Goal: Task Accomplishment & Management: Manage account settings

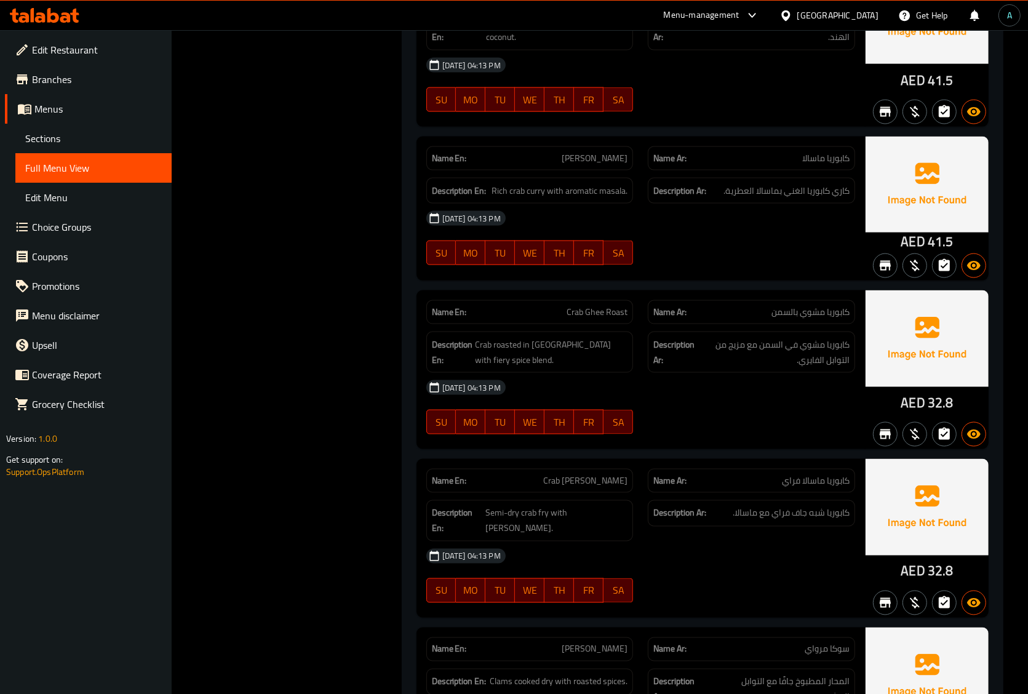
scroll to position [9766, 0]
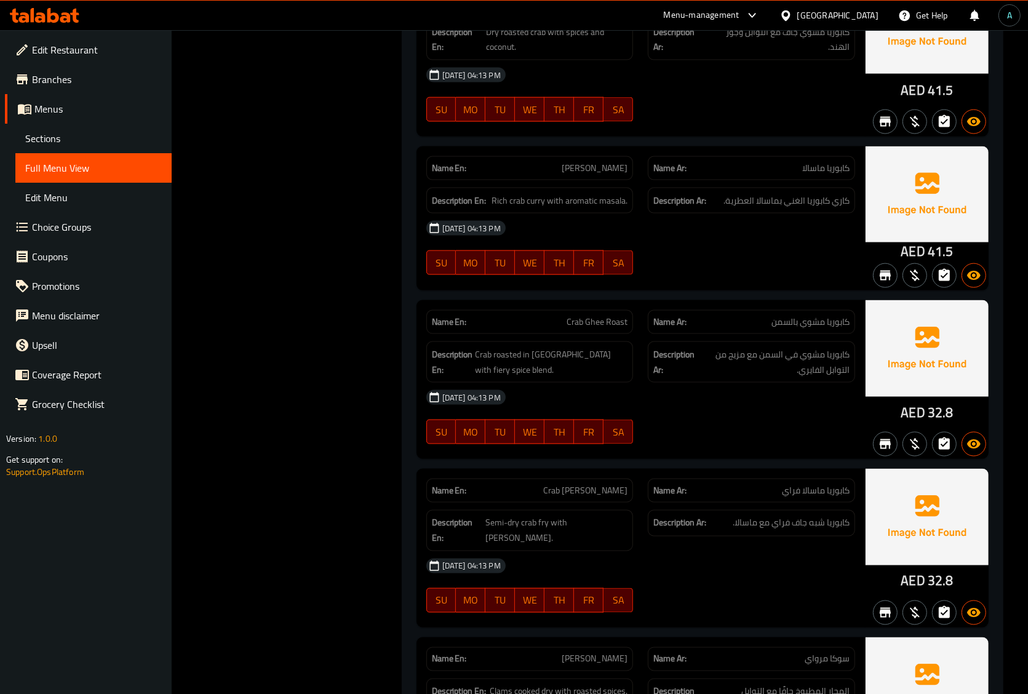
click at [616, 334] on div "Name En: [PERSON_NAME] Roast" at bounding box center [529, 322] width 207 height 24
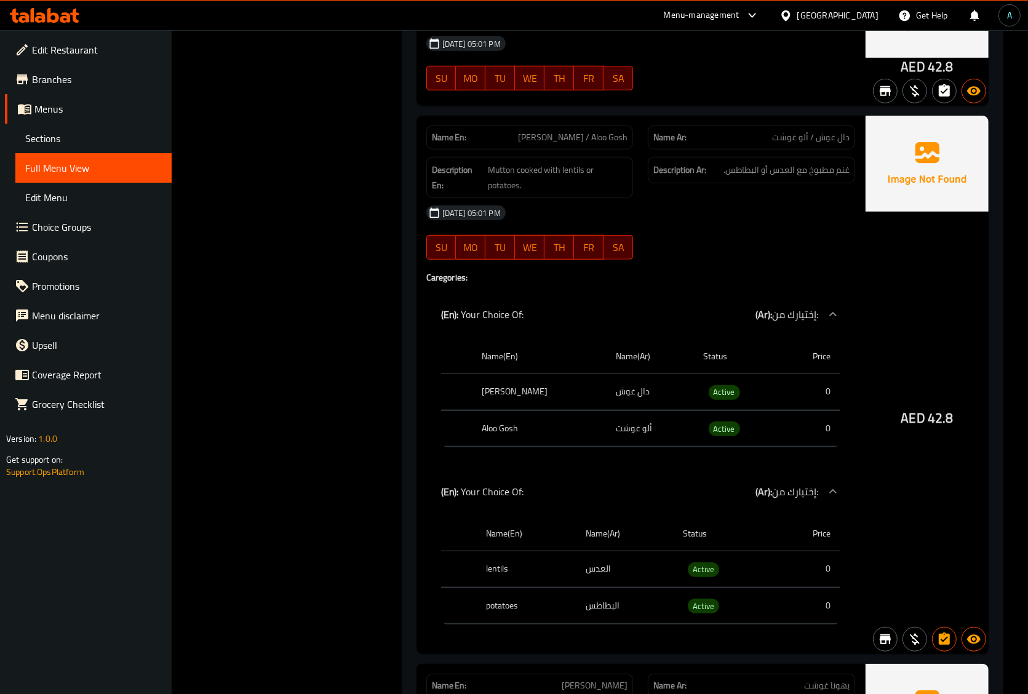
scroll to position [21283, 0]
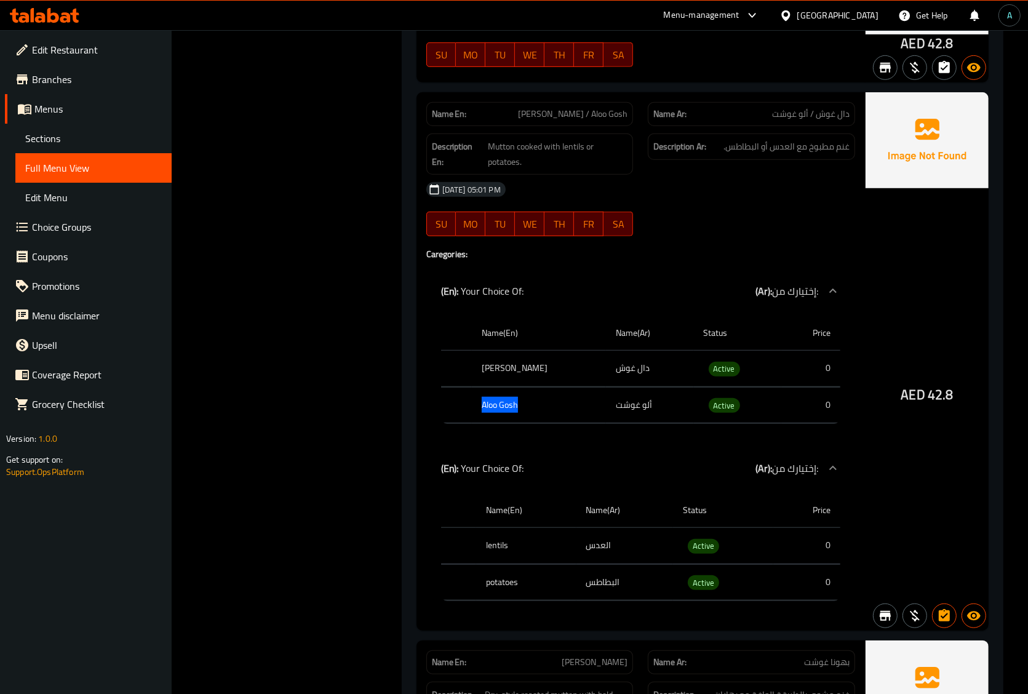
drag, startPoint x: 485, startPoint y: 380, endPoint x: 524, endPoint y: 378, distance: 38.8
click at [524, 387] on th "Aloo Gosh" at bounding box center [539, 405] width 134 height 36
copy th "Aloo Gosh"
click at [587, 108] on span "[PERSON_NAME] / Aloo Gosh" at bounding box center [572, 114] width 109 height 13
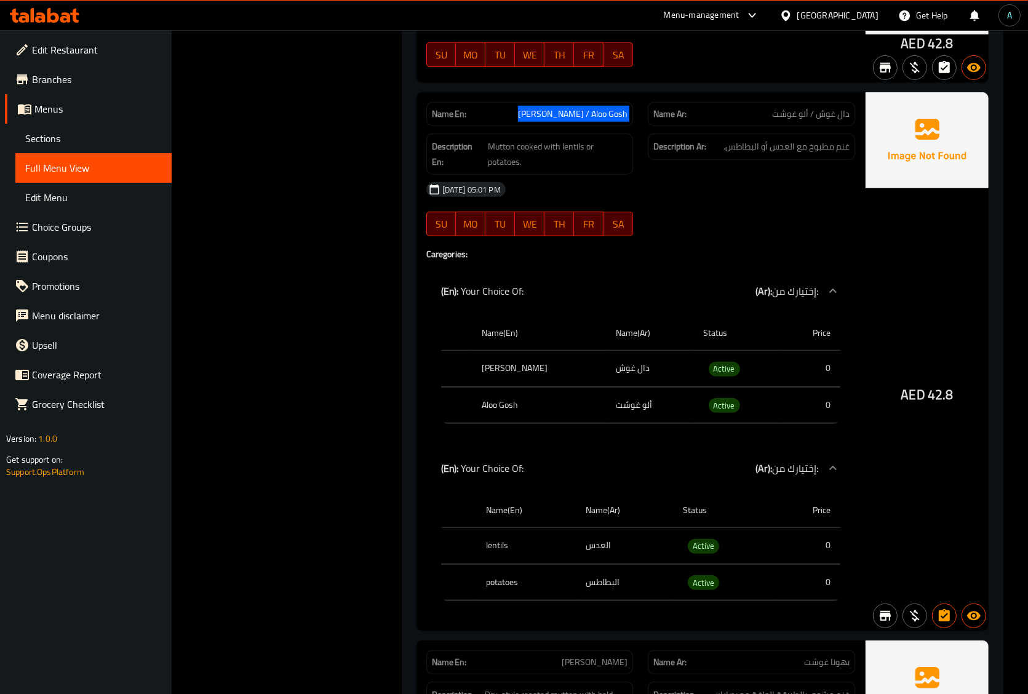
click at [587, 108] on span "[PERSON_NAME] / Aloo Gosh" at bounding box center [572, 114] width 109 height 13
copy span "[PERSON_NAME] / Aloo Gosh"
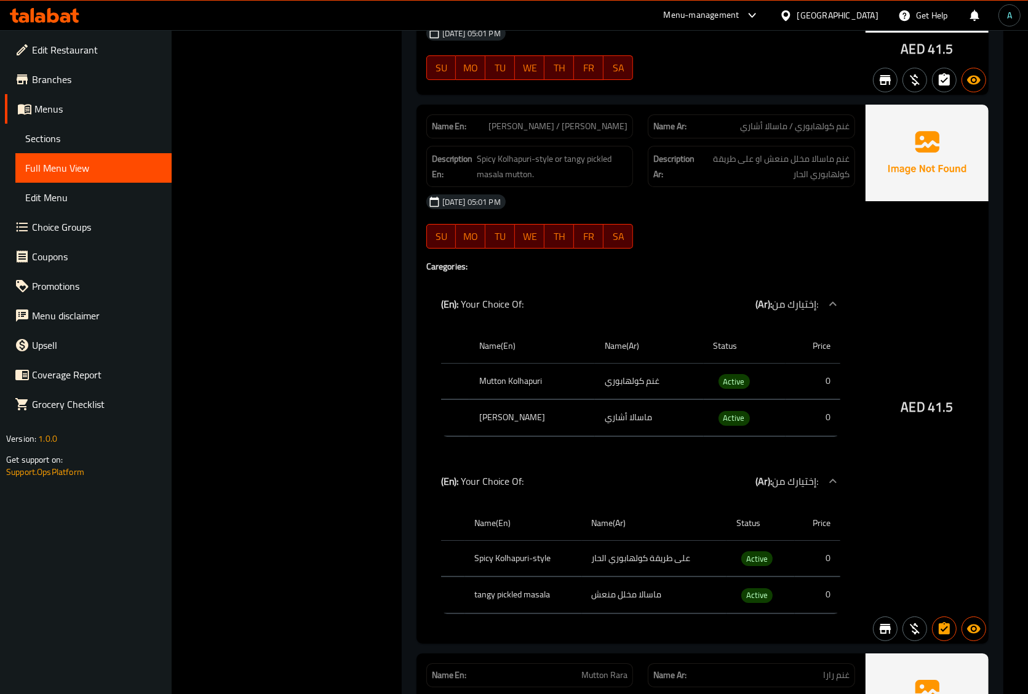
scroll to position [20207, 0]
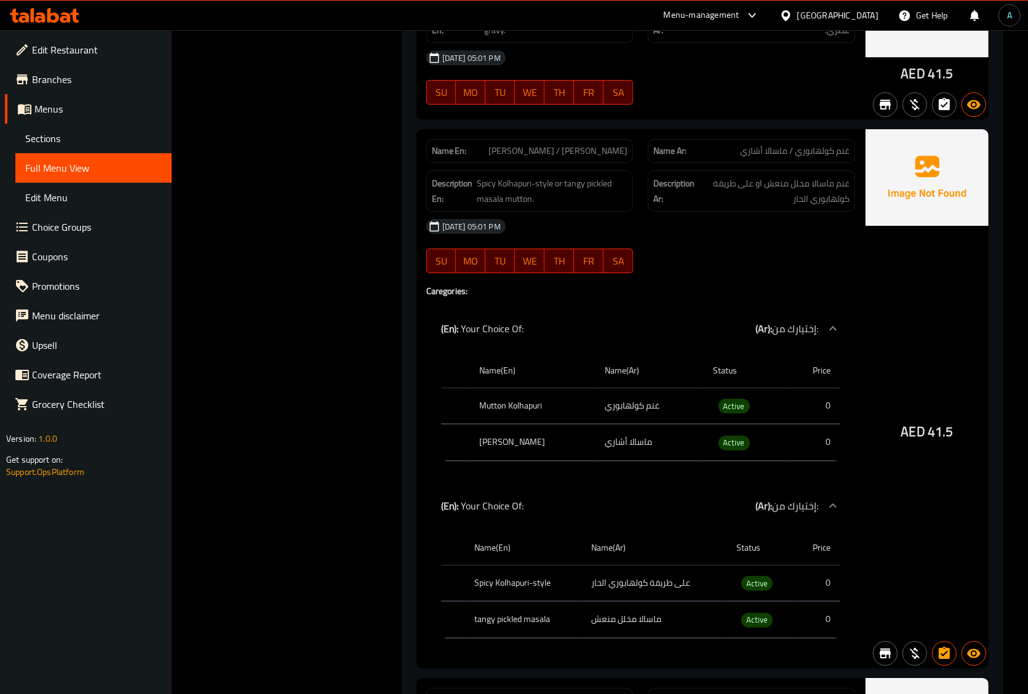
click at [573, 145] on span "[PERSON_NAME] / [PERSON_NAME]" at bounding box center [557, 151] width 139 height 13
copy span "[PERSON_NAME] / [PERSON_NAME]"
click at [515, 388] on th "Mutton Kolhapuri" at bounding box center [531, 406] width 125 height 36
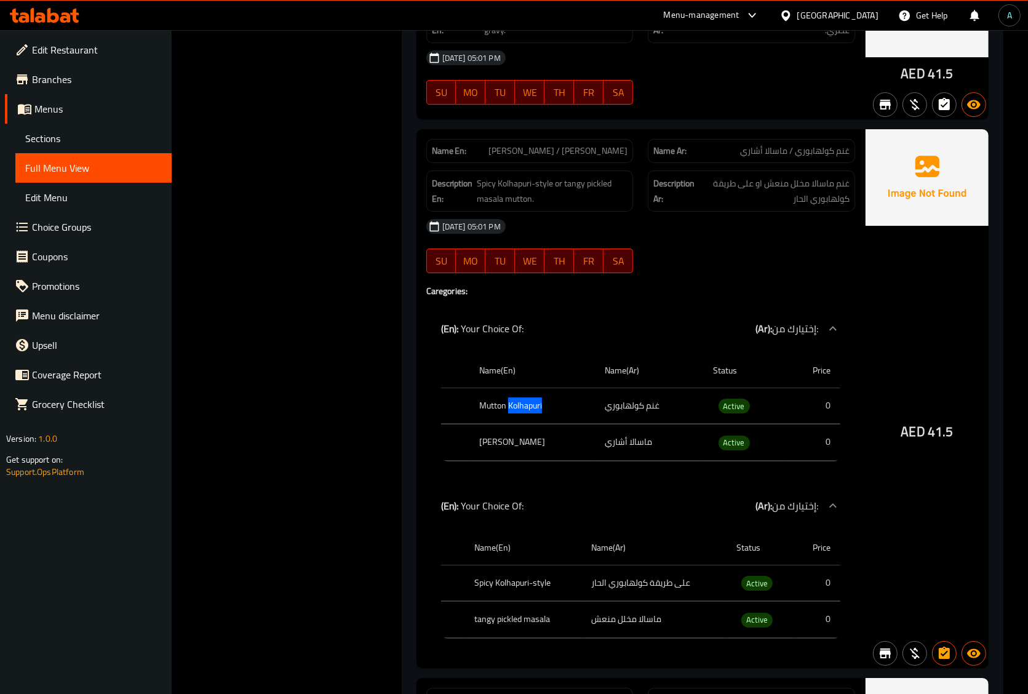
click at [515, 388] on th "Mutton Kolhapuri" at bounding box center [531, 406] width 125 height 36
copy th "Mutton Kolhapuri"
click at [512, 424] on th "[PERSON_NAME]" at bounding box center [531, 442] width 125 height 36
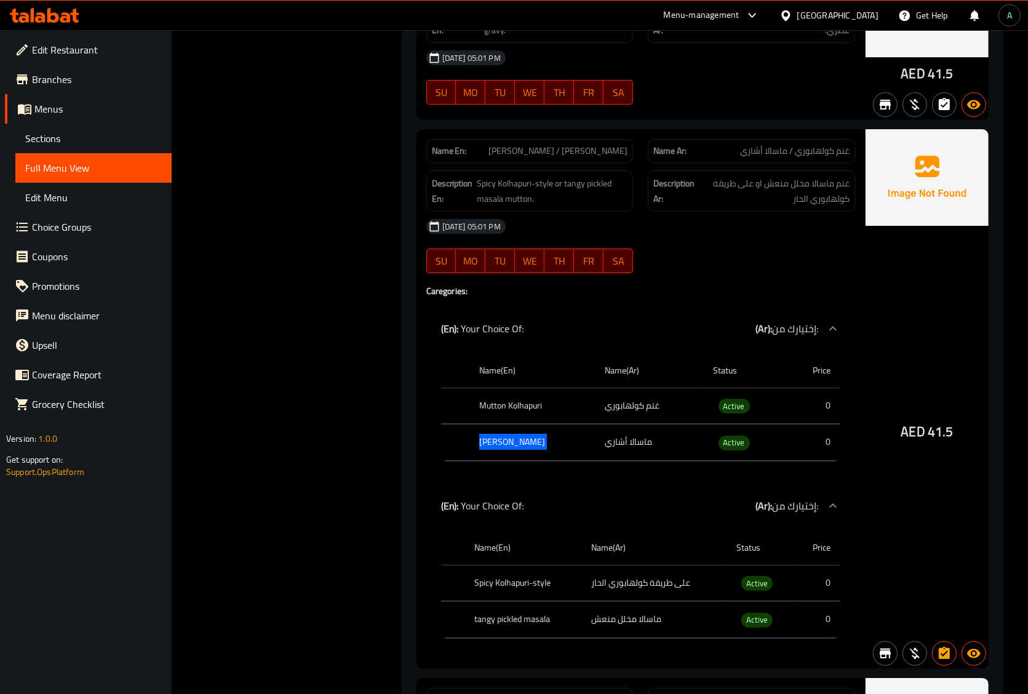
click at [512, 424] on th "[PERSON_NAME]" at bounding box center [531, 442] width 125 height 36
copy th "[PERSON_NAME]"
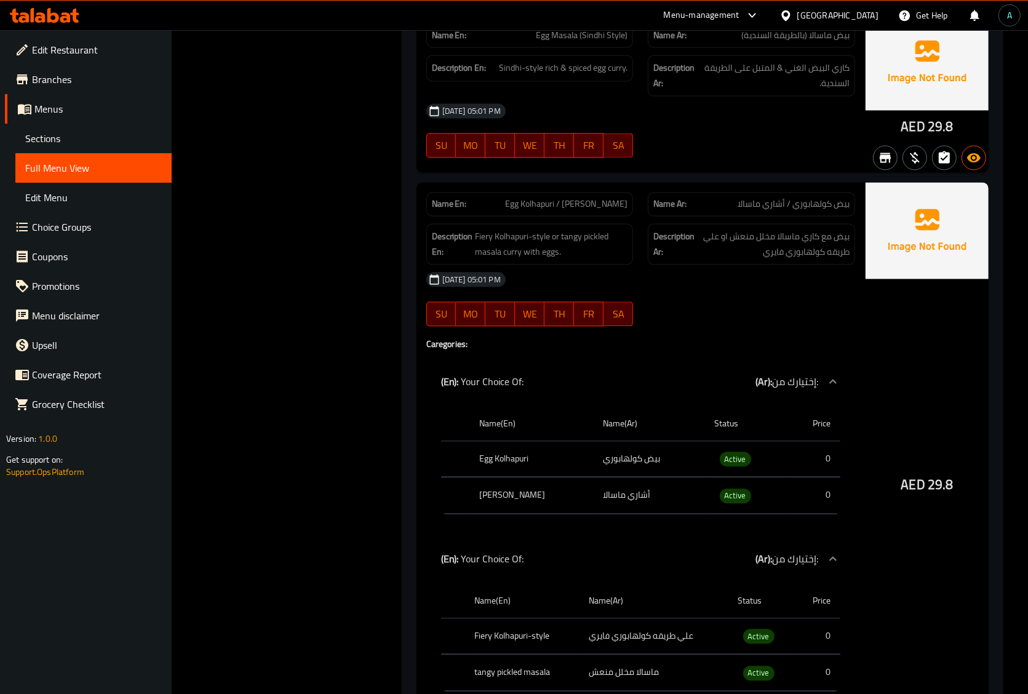
scroll to position [22914, 0]
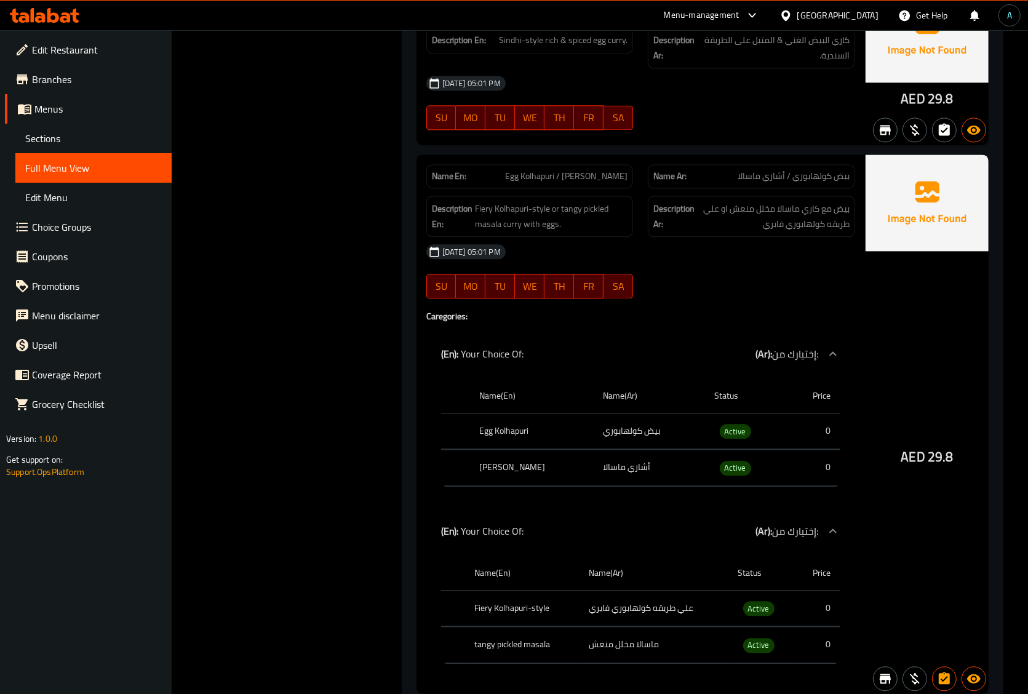
click at [717, 474] on div "Name En: Egg Kolhapuri / [PERSON_NAME] Name Ar: بيض كولهابوري / أشاري ماسالا De…" at bounding box center [640, 423] width 448 height 538
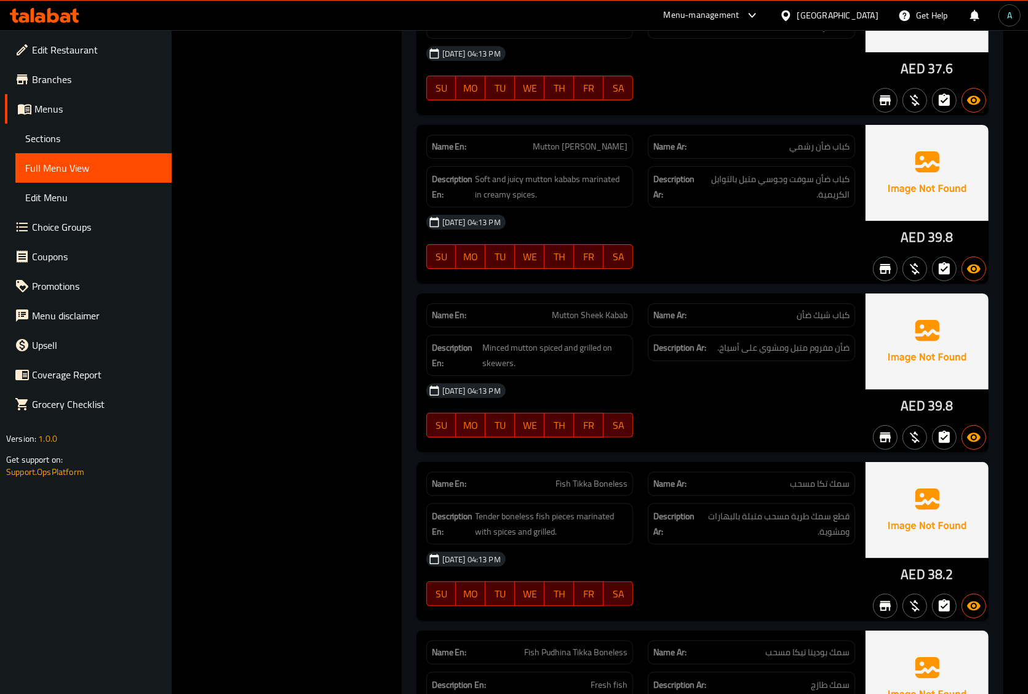
scroll to position [0, 0]
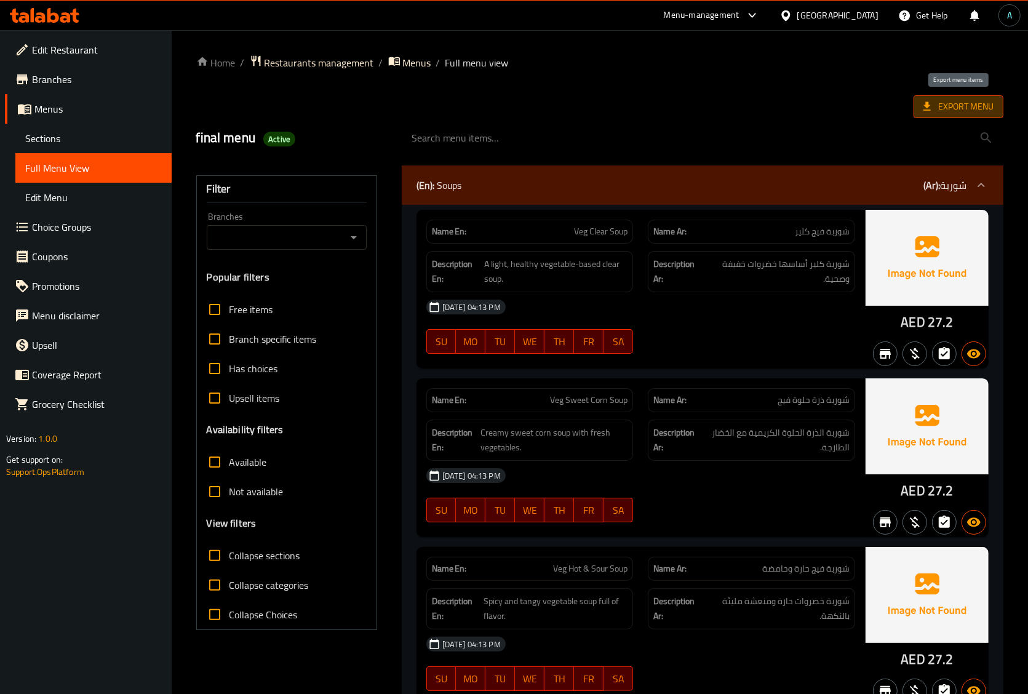
click at [938, 103] on span "Export Menu" at bounding box center [958, 106] width 70 height 15
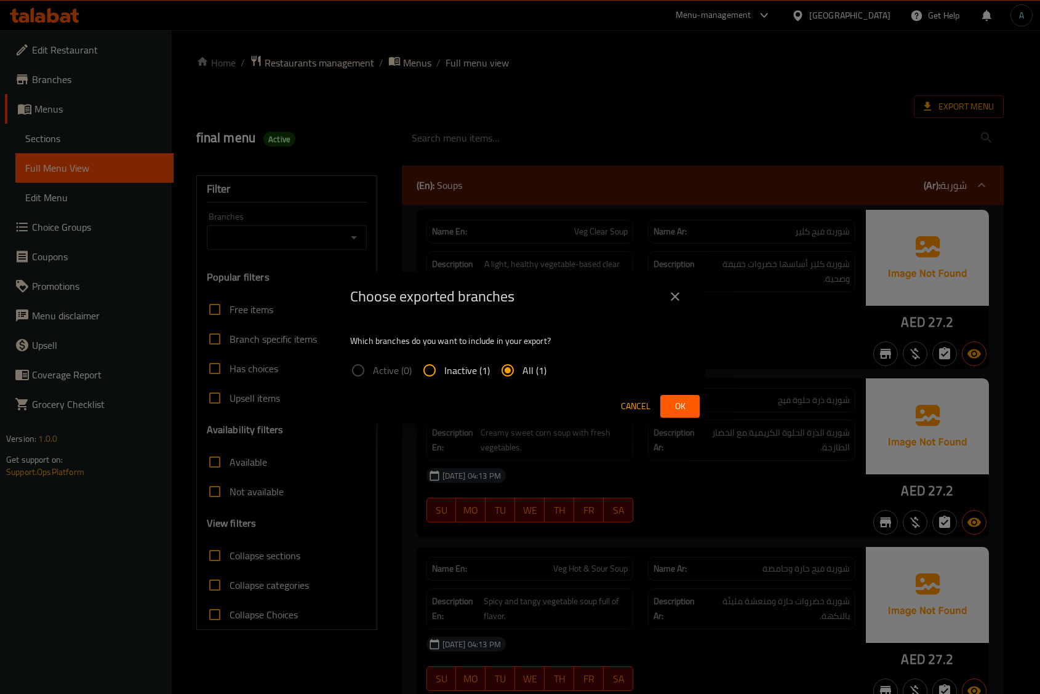
click at [674, 414] on button "Ok" at bounding box center [679, 406] width 39 height 23
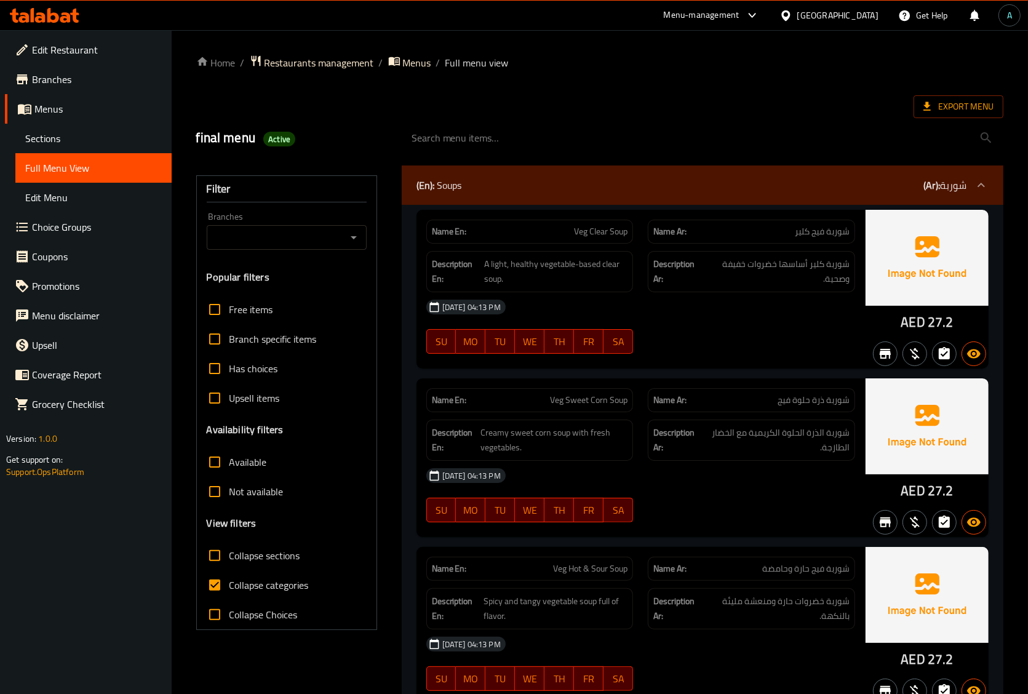
click at [72, 139] on span "Sections" at bounding box center [93, 138] width 137 height 15
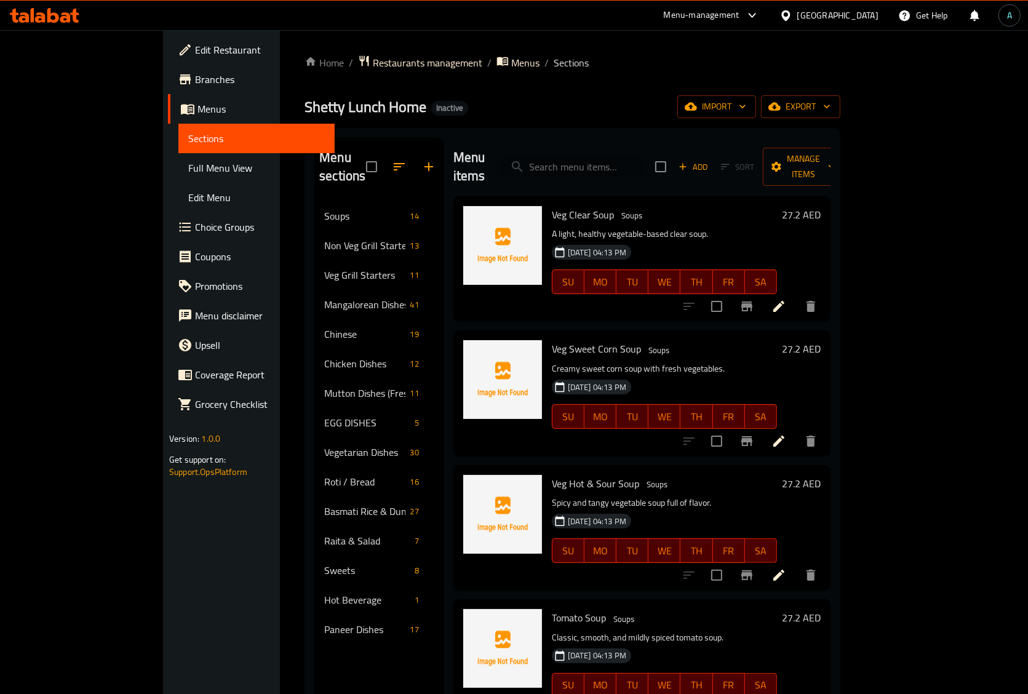
click at [592, 156] on input "search" at bounding box center [572, 167] width 145 height 22
paste input "[PERSON_NAME] / Aloo Gosh"
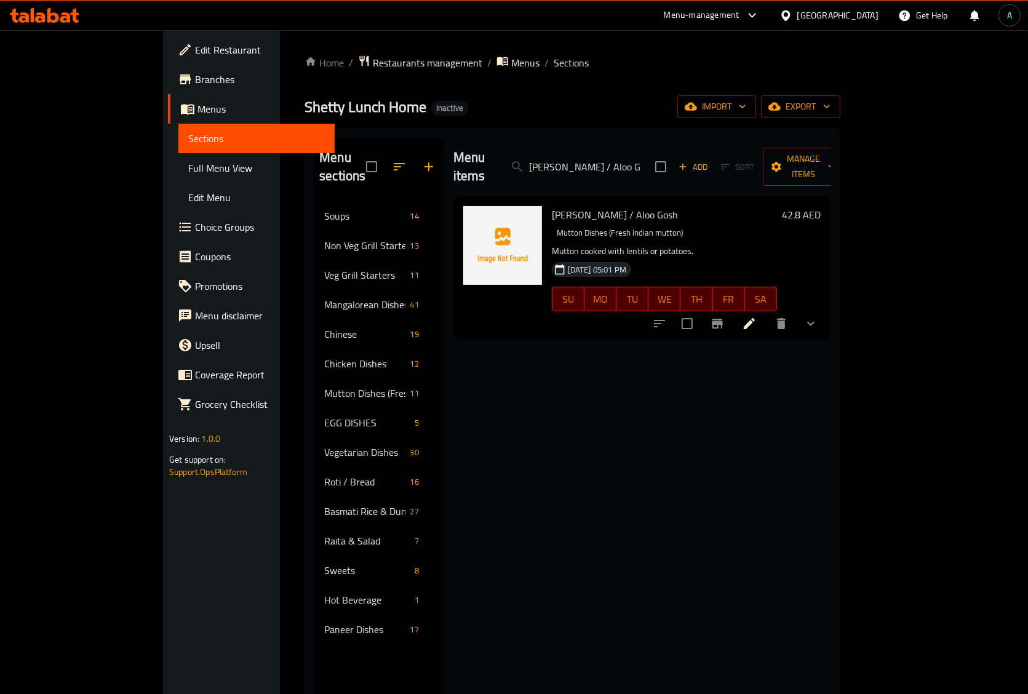
type input "[PERSON_NAME] / Aloo Gosh"
click at [757, 316] on icon at bounding box center [749, 323] width 15 height 15
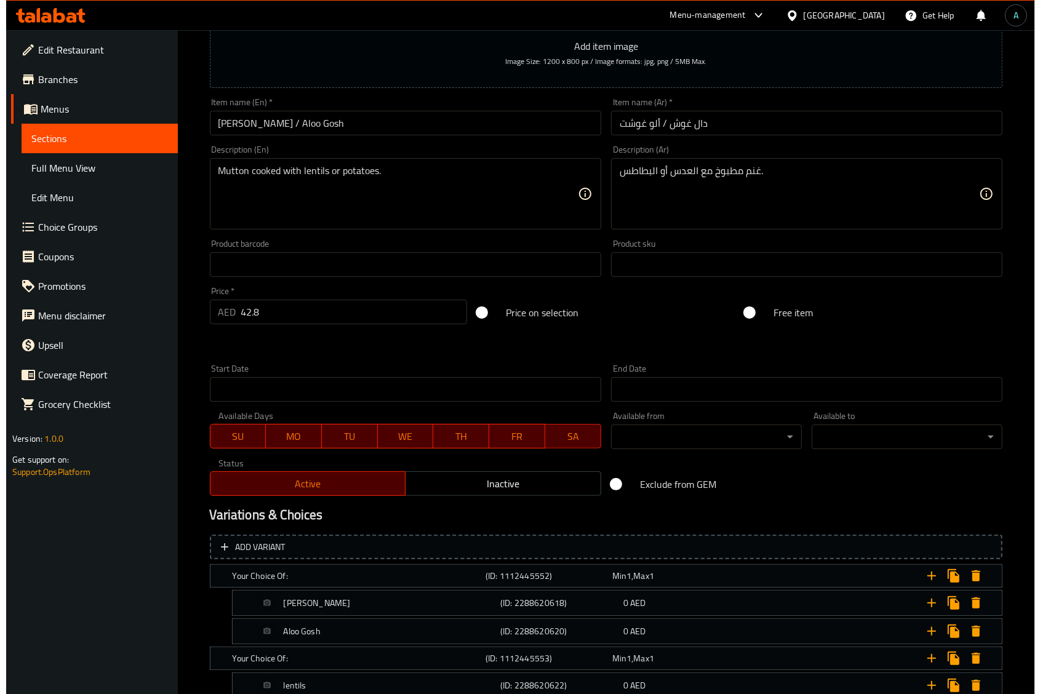
scroll to position [300, 0]
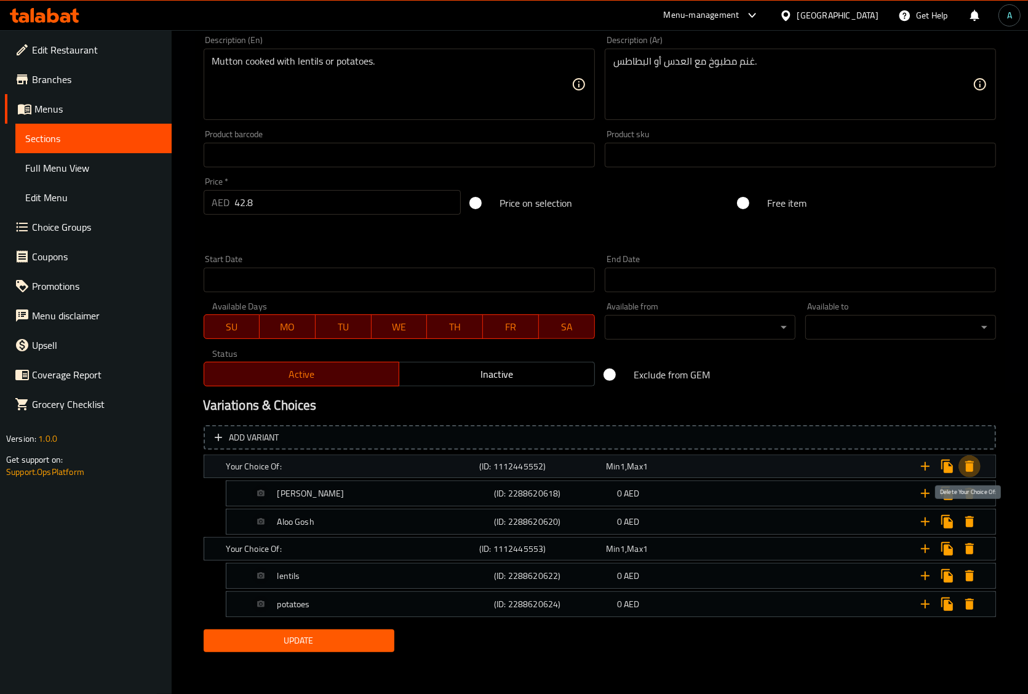
click at [972, 464] on icon "Expand" at bounding box center [969, 466] width 9 height 11
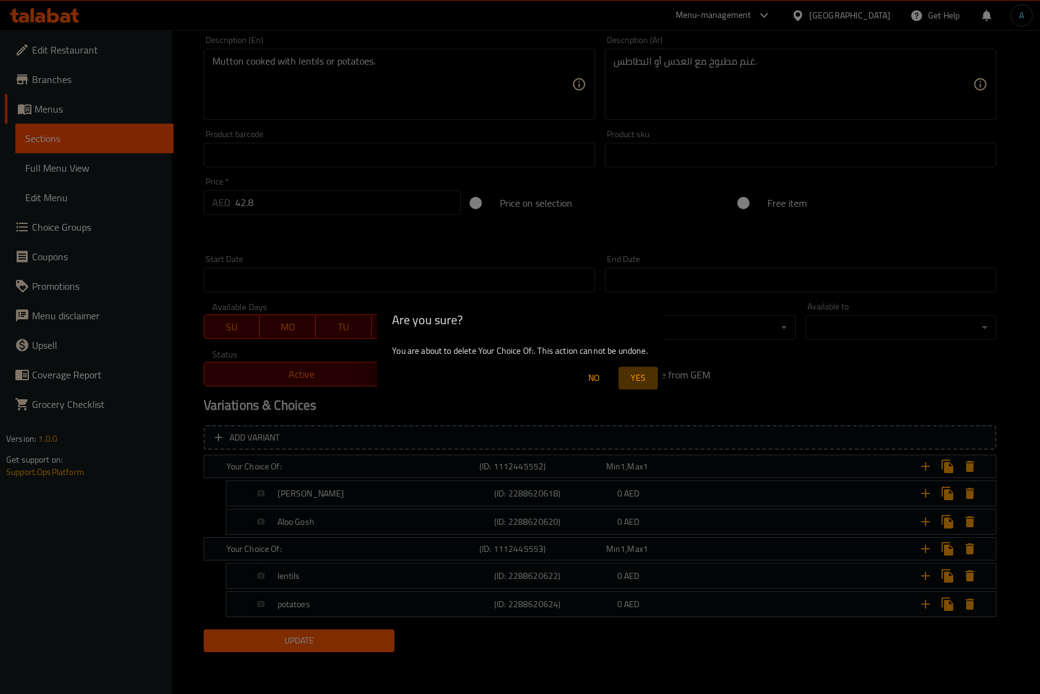
click at [648, 369] on button "Yes" at bounding box center [637, 378] width 39 height 23
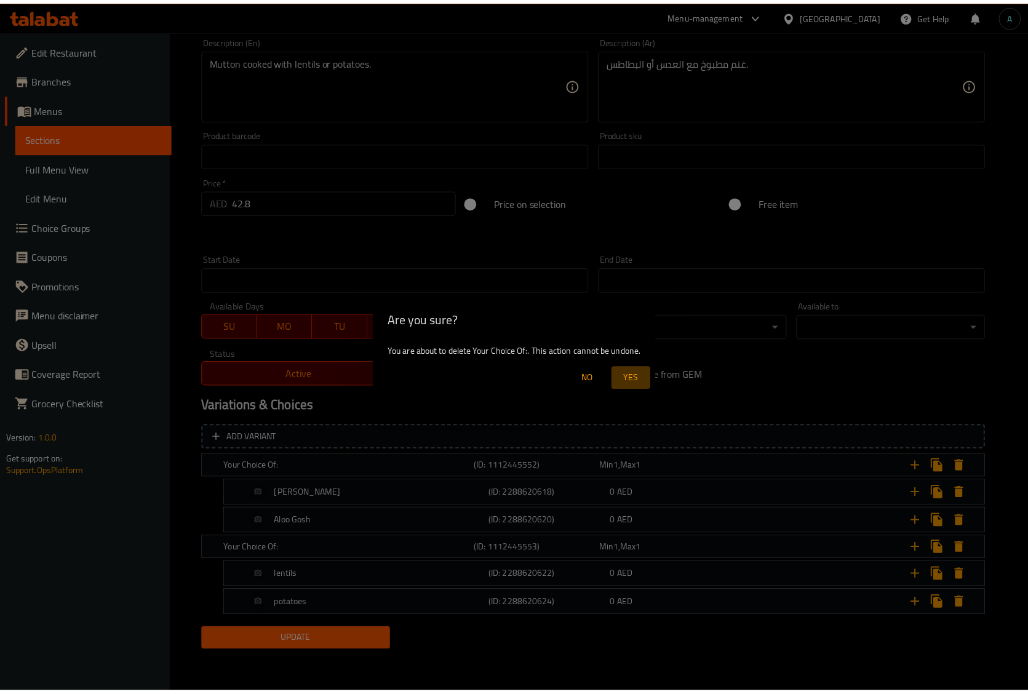
scroll to position [217, 0]
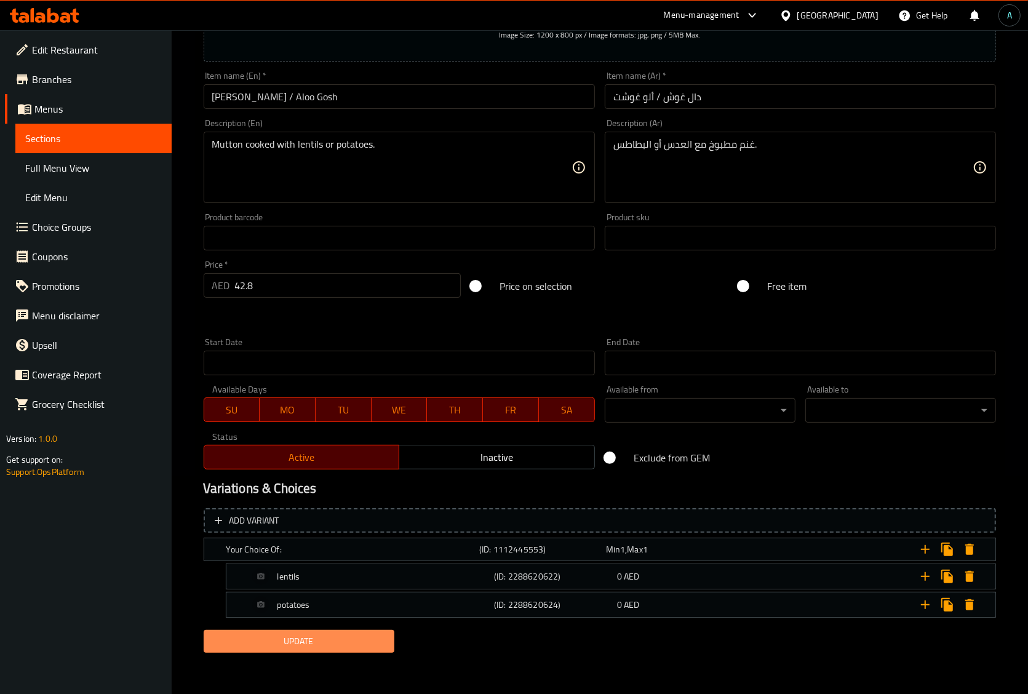
click at [295, 648] on span "Update" at bounding box center [298, 641] width 171 height 15
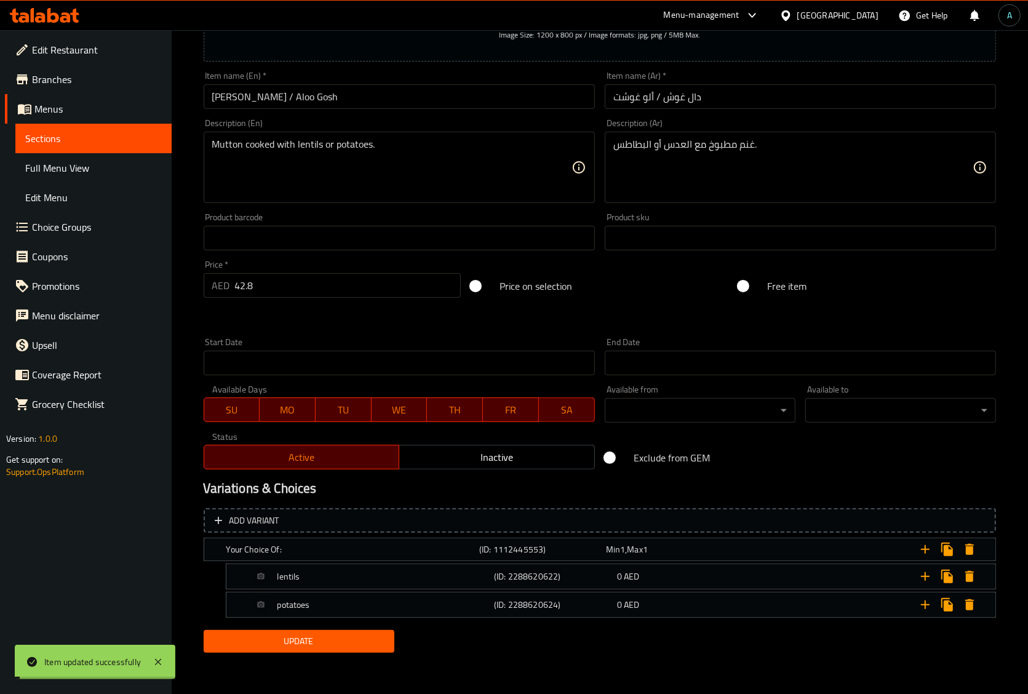
click at [97, 128] on link "Sections" at bounding box center [93, 139] width 156 height 30
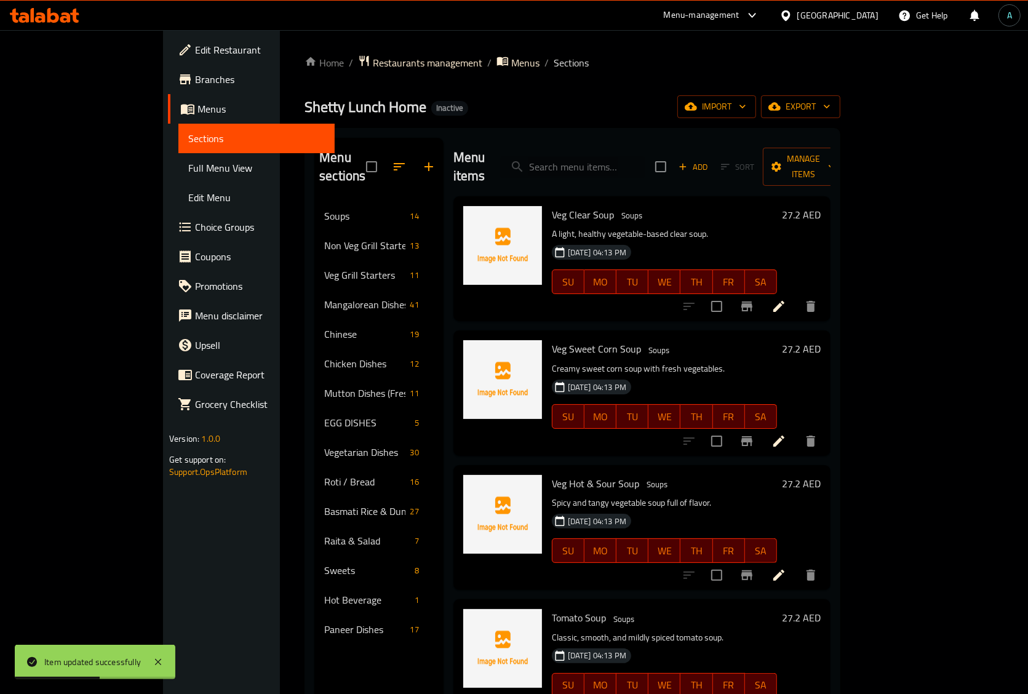
click at [611, 157] on input "search" at bounding box center [572, 167] width 145 height 22
paste input "[PERSON_NAME] / [PERSON_NAME]"
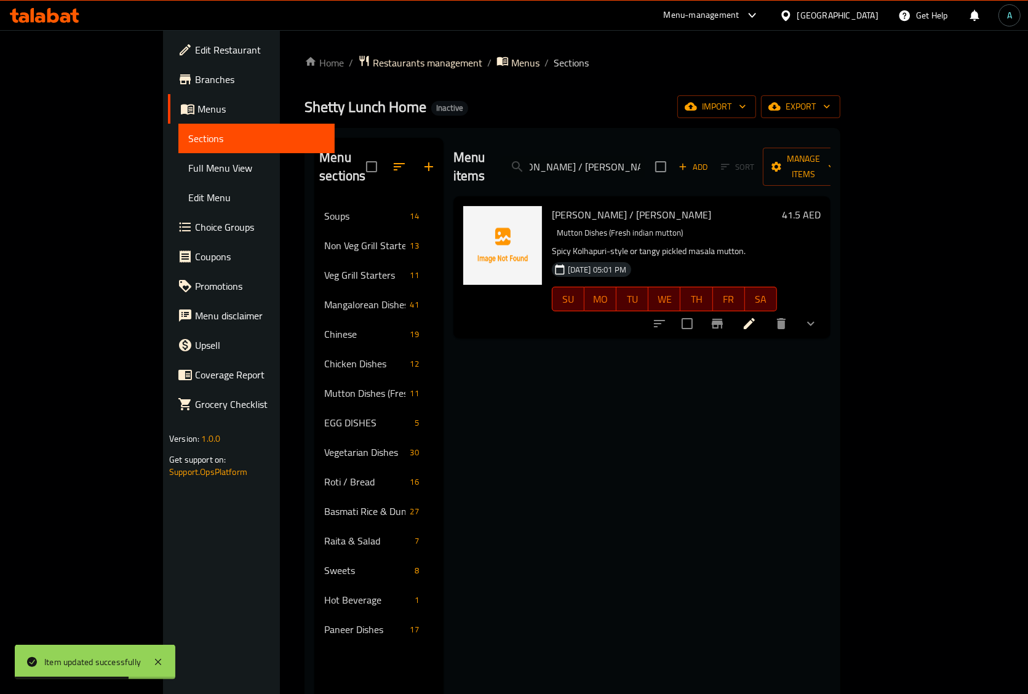
type input "[PERSON_NAME] / [PERSON_NAME]"
click at [755, 318] on icon at bounding box center [749, 323] width 11 height 11
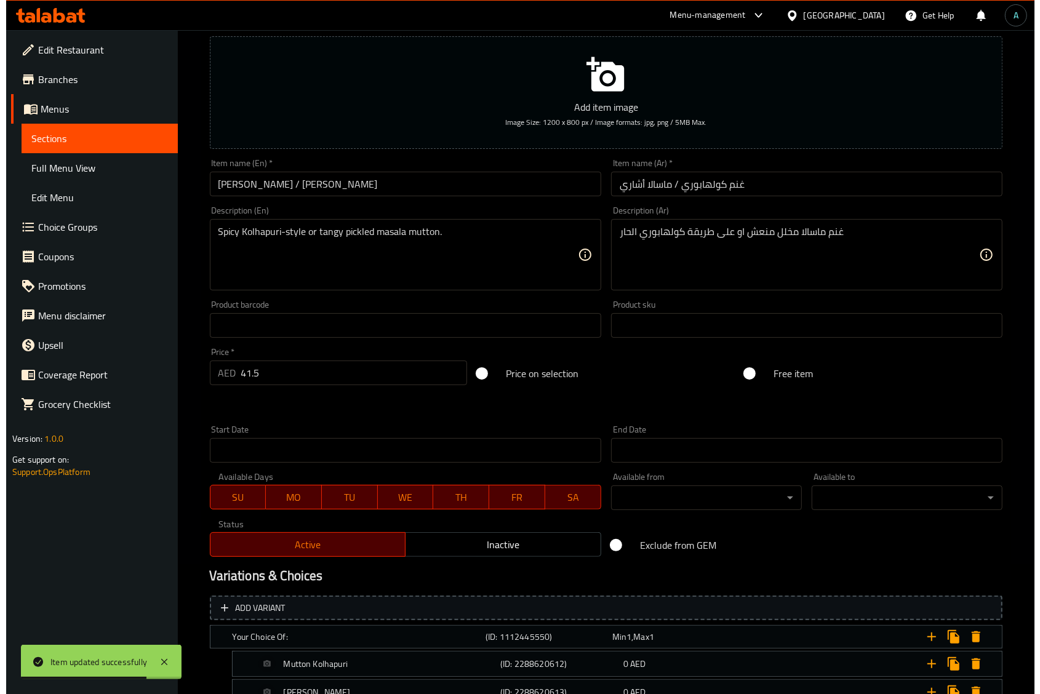
scroll to position [300, 0]
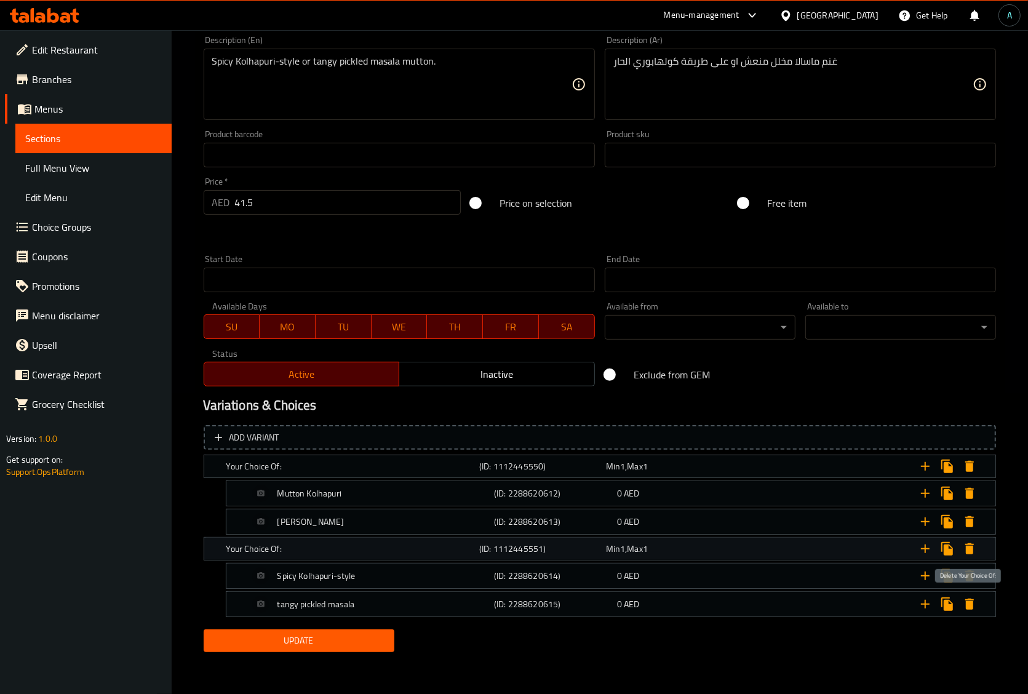
click at [971, 555] on icon "Expand" at bounding box center [969, 548] width 15 height 15
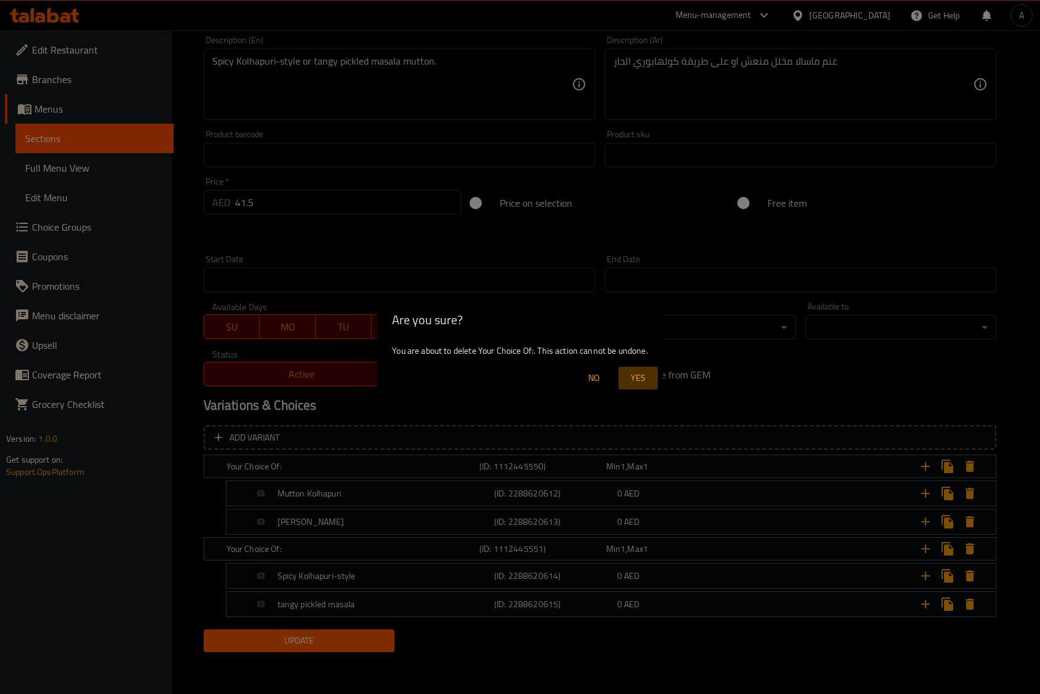
click at [640, 382] on span "Yes" at bounding box center [638, 377] width 30 height 15
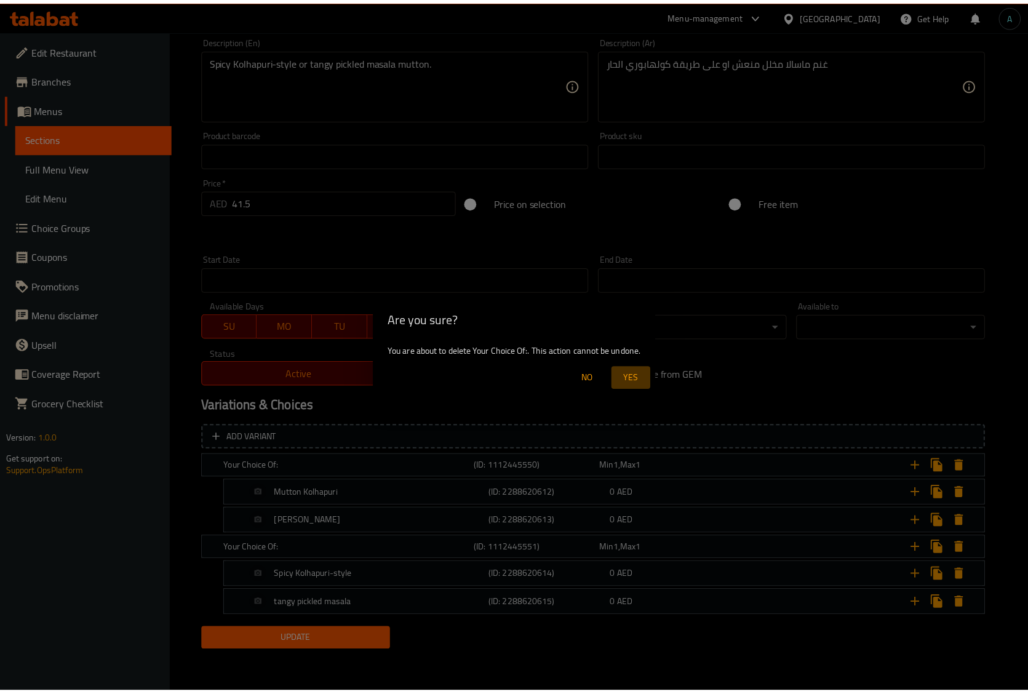
scroll to position [217, 0]
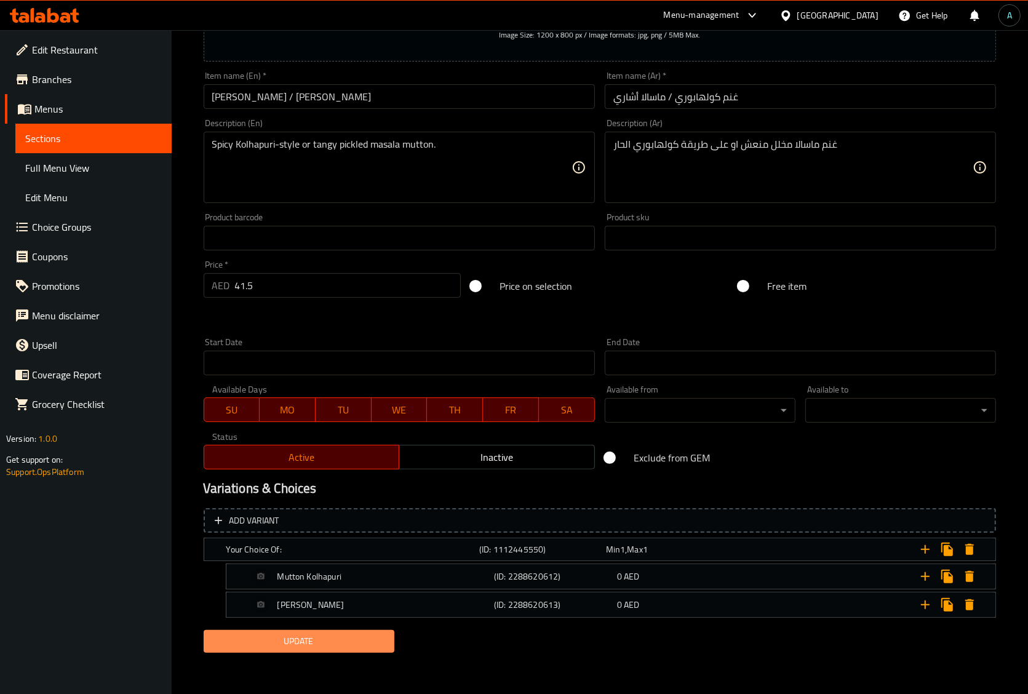
click at [315, 644] on span "Update" at bounding box center [298, 641] width 171 height 15
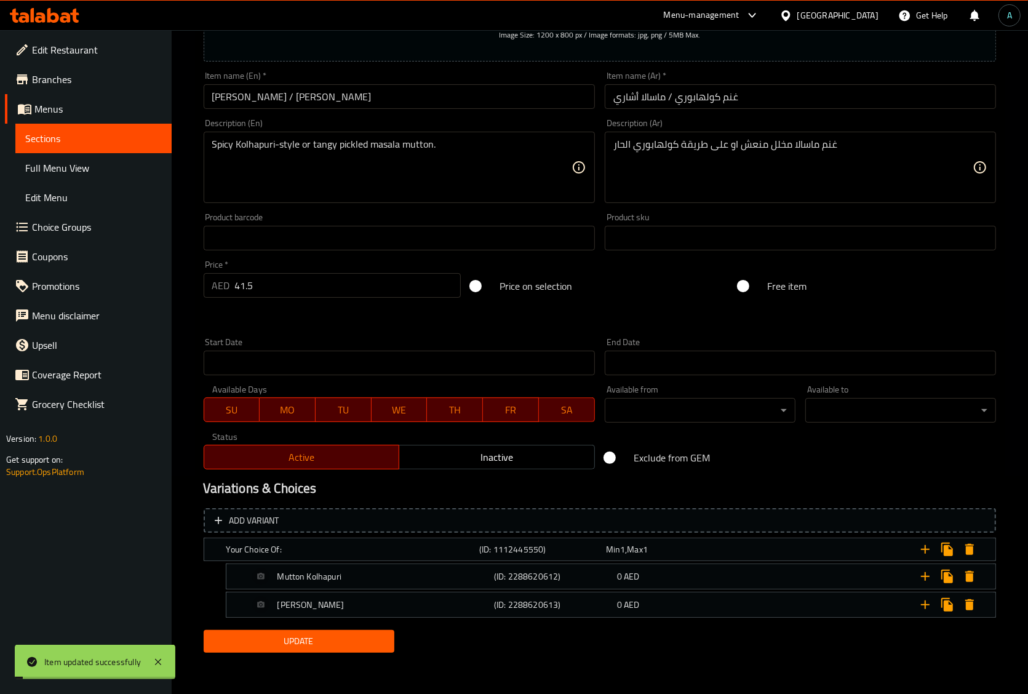
scroll to position [0, 0]
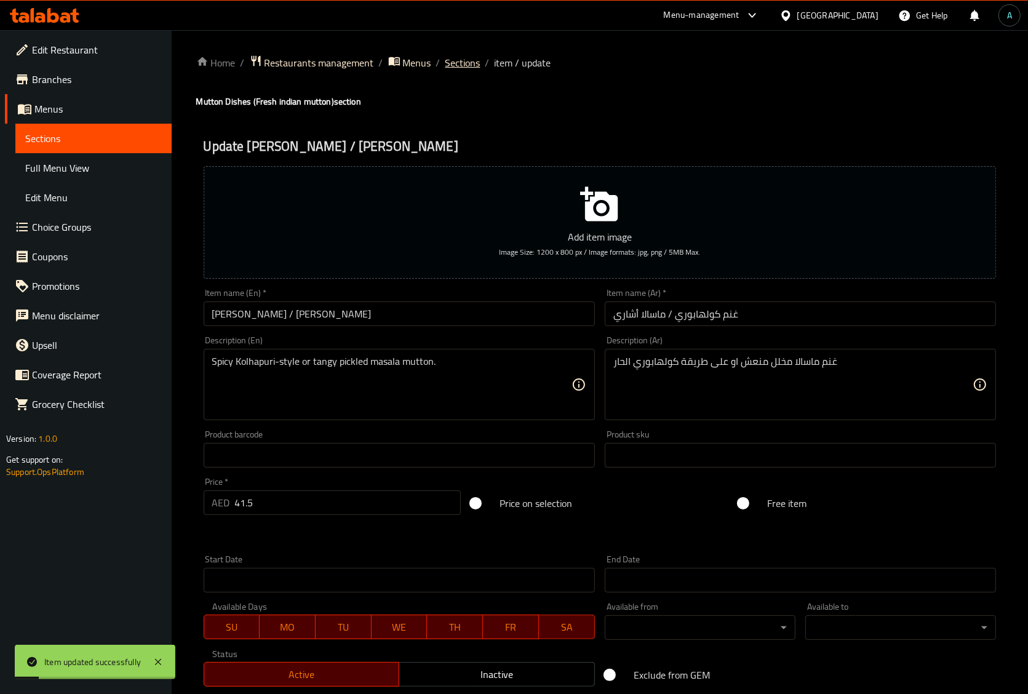
click at [450, 68] on span "Sections" at bounding box center [462, 62] width 35 height 15
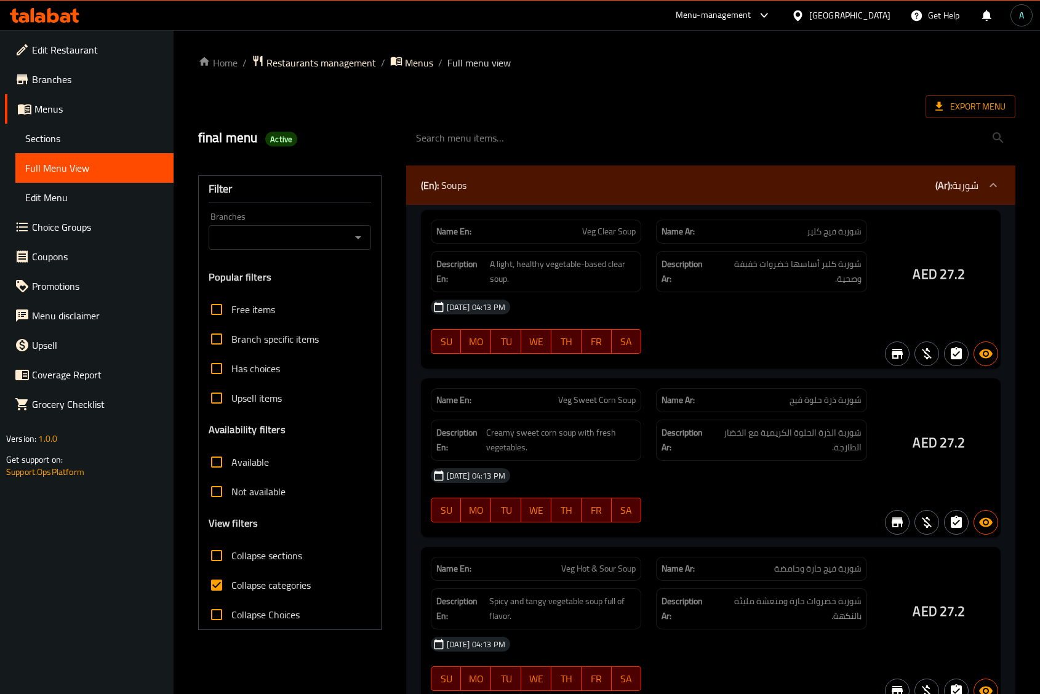
click at [247, 583] on div at bounding box center [520, 347] width 1040 height 694
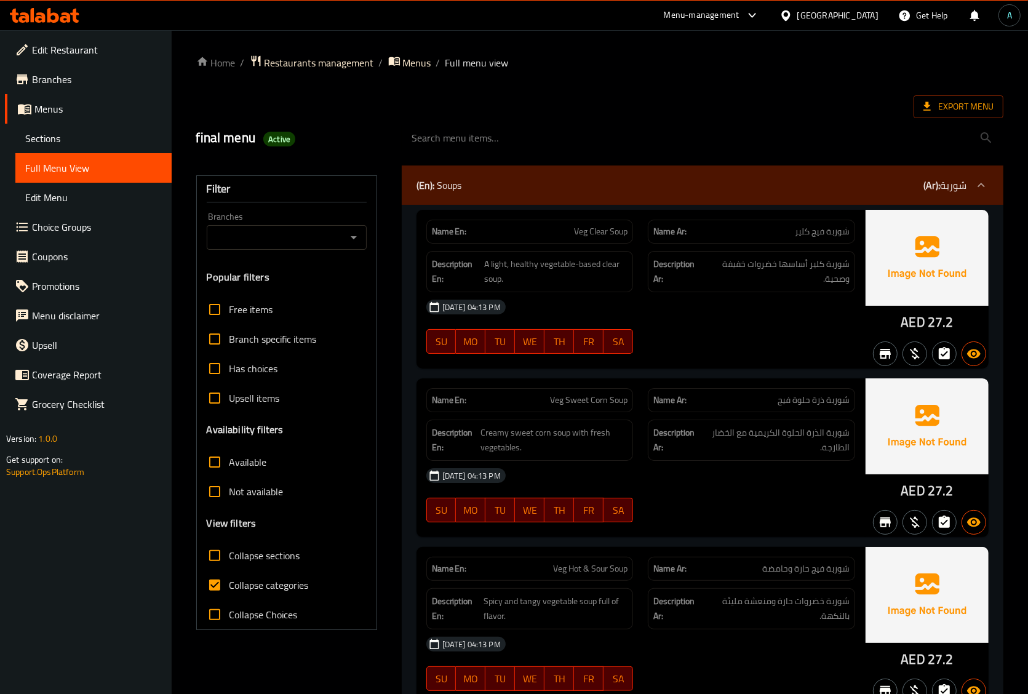
click at [246, 589] on span "Collapse categories" at bounding box center [268, 585] width 79 height 15
click at [229, 589] on input "Collapse categories" at bounding box center [215, 585] width 30 height 30
checkbox input "false"
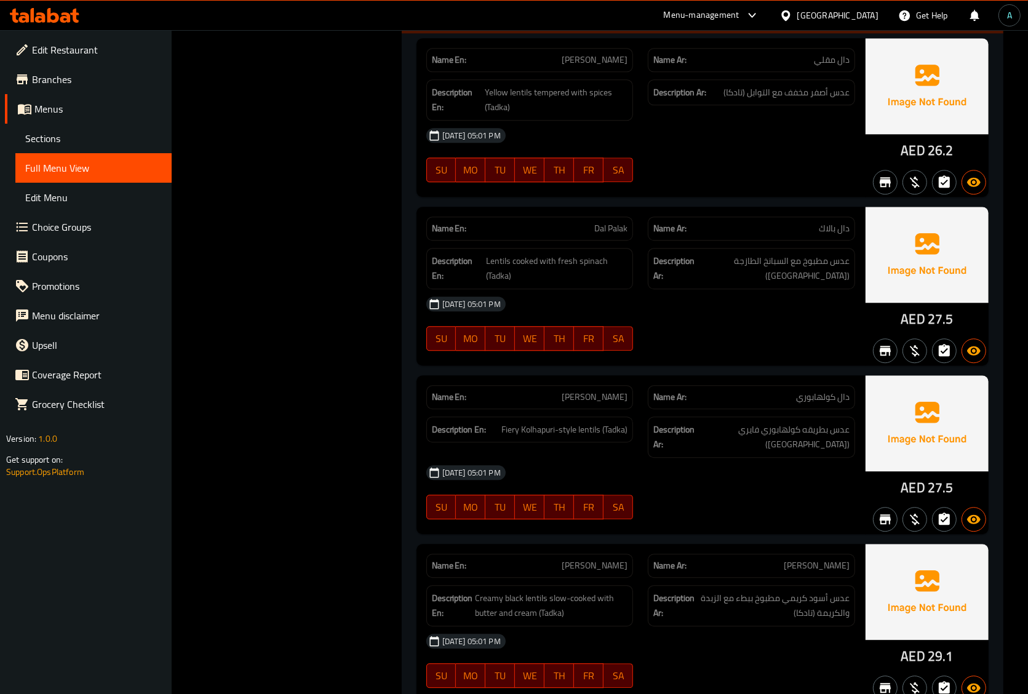
scroll to position [23115, 0]
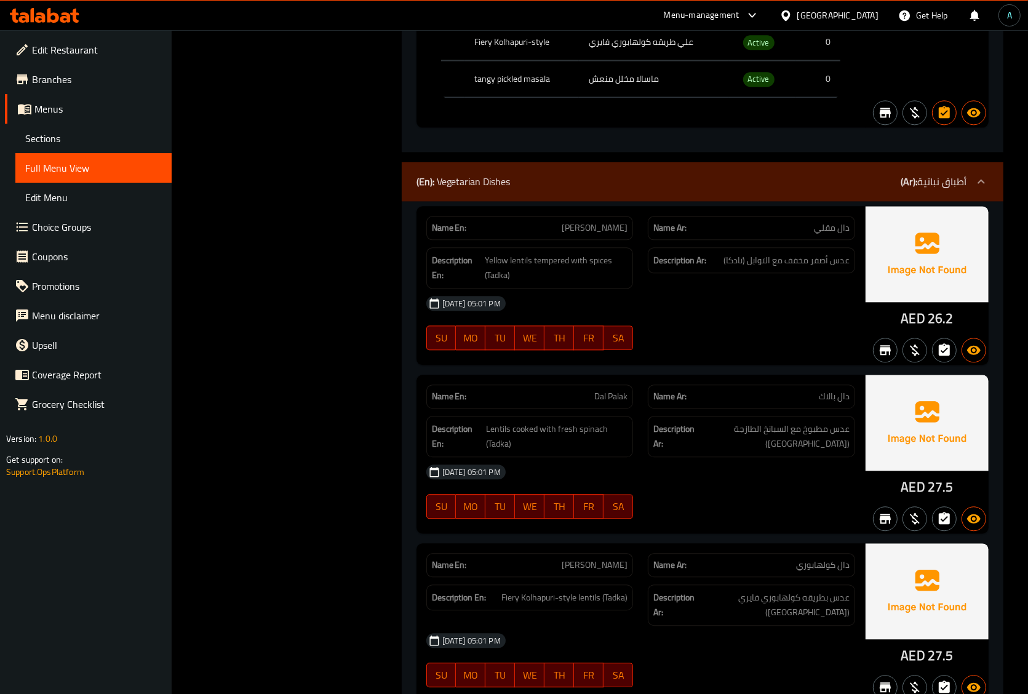
click at [650, 170] on div "(En): Vegetarian Dishes (Ar): أطباق نباتية" at bounding box center [703, 181] width 602 height 39
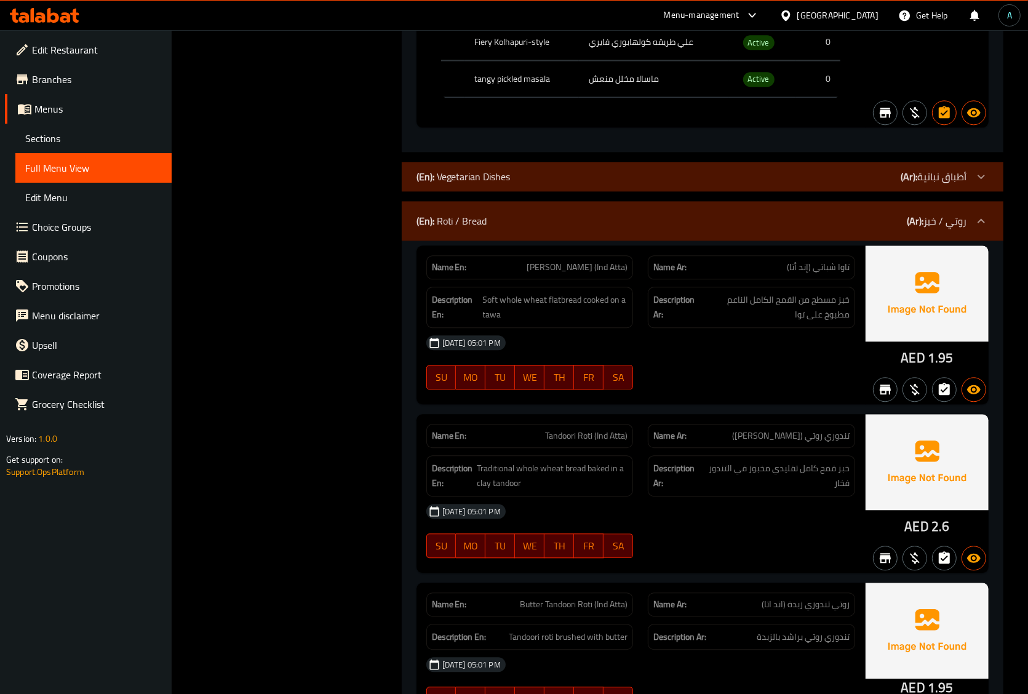
click at [653, 201] on div "(En): Roti / Bread (Ar): روتي / خبز" at bounding box center [703, 220] width 602 height 39
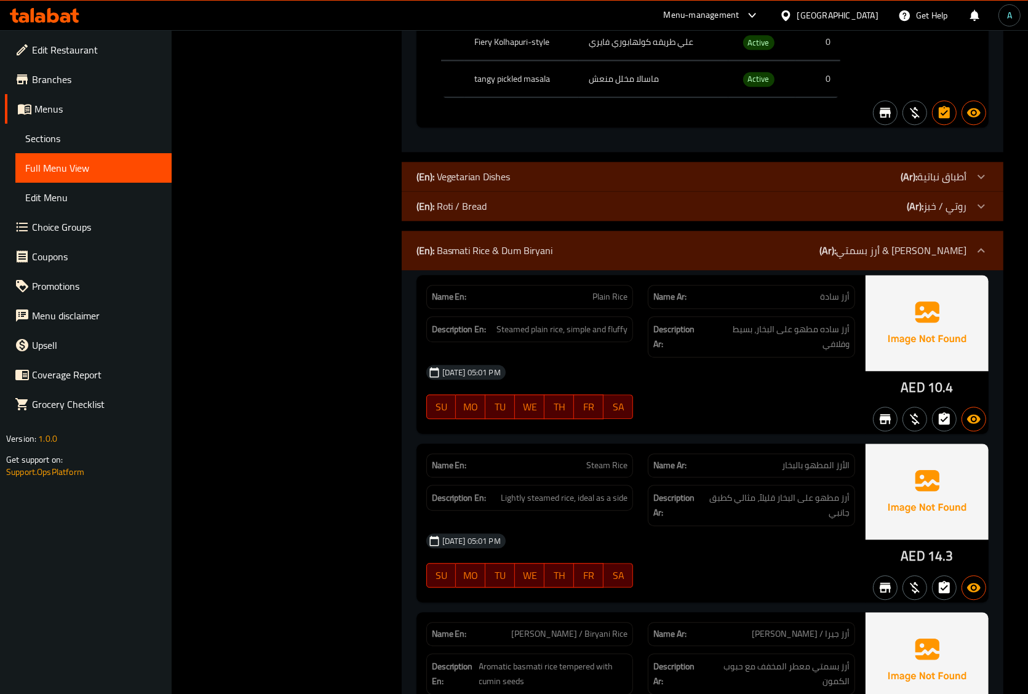
click at [650, 243] on div "(En): Basmati Rice & Dum Biryani (Ar): أرز بسمتي & برياني دوم" at bounding box center [691, 250] width 550 height 15
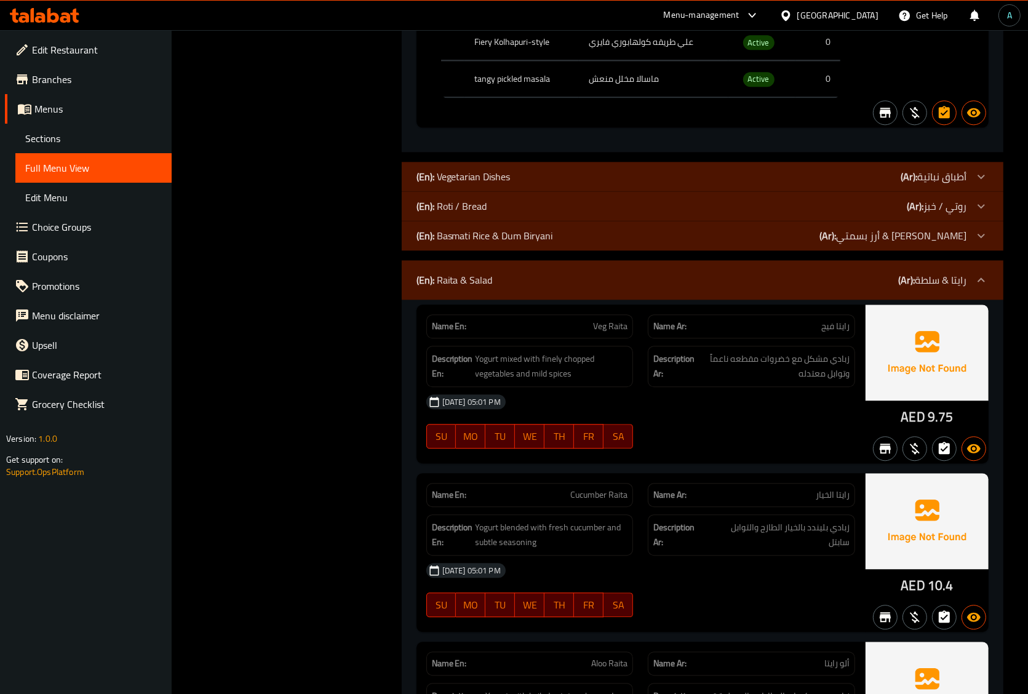
click at [650, 273] on div "(En): Raita & Salad (Ar): رايتا & سلطة" at bounding box center [691, 280] width 550 height 15
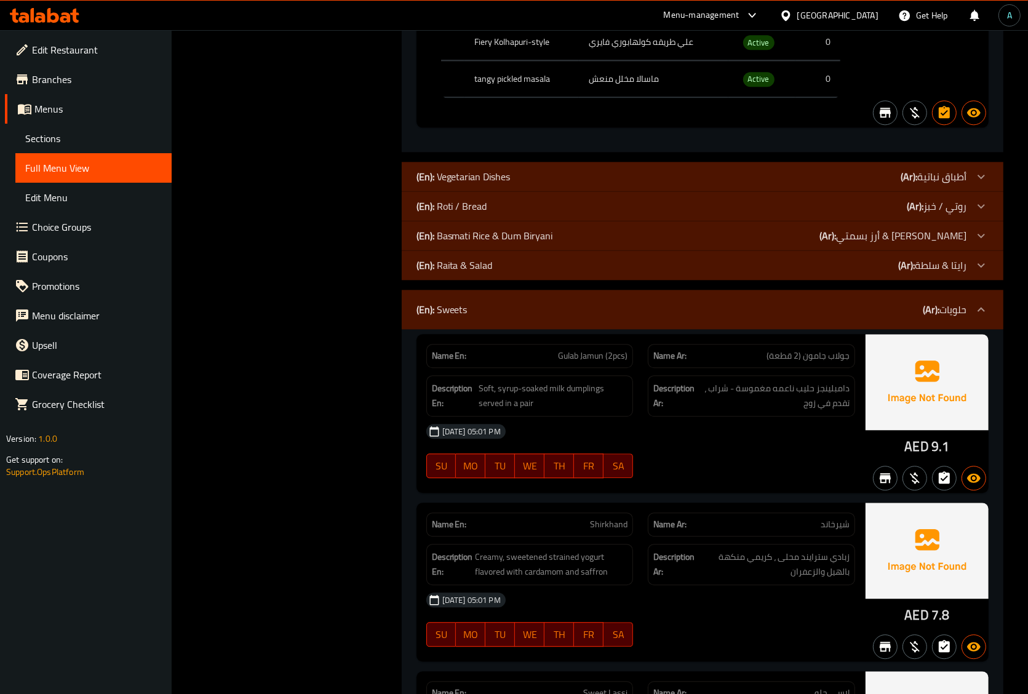
click at [643, 302] on div "(En): Sweets (Ar): حلويات" at bounding box center [691, 309] width 550 height 15
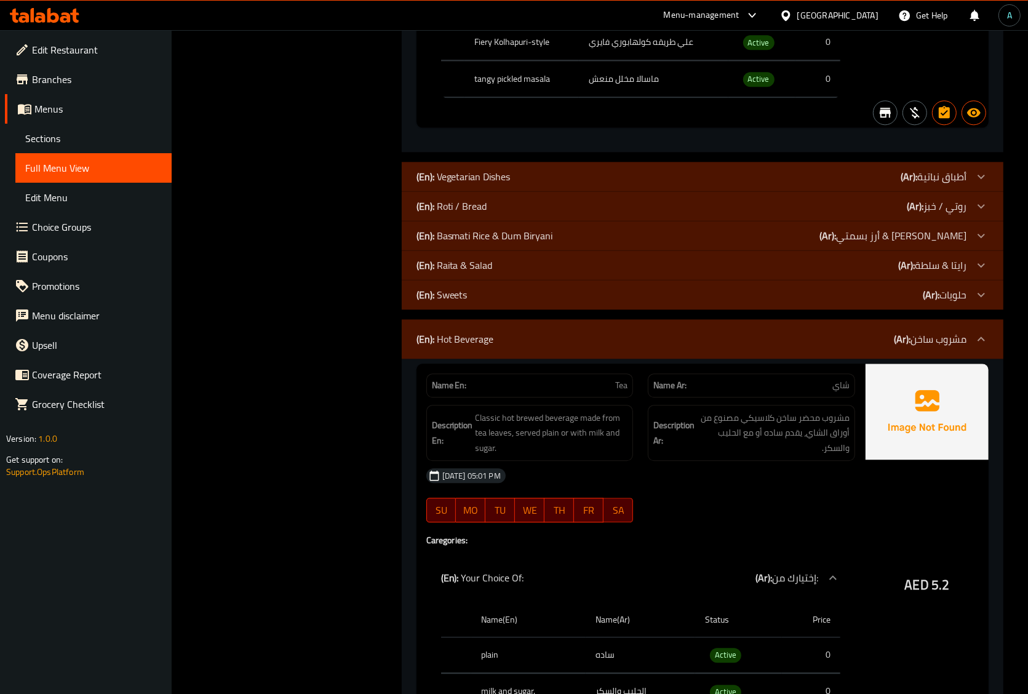
click at [647, 321] on div "(En): Hot Beverage (Ar): مشروب ساخن" at bounding box center [703, 338] width 602 height 39
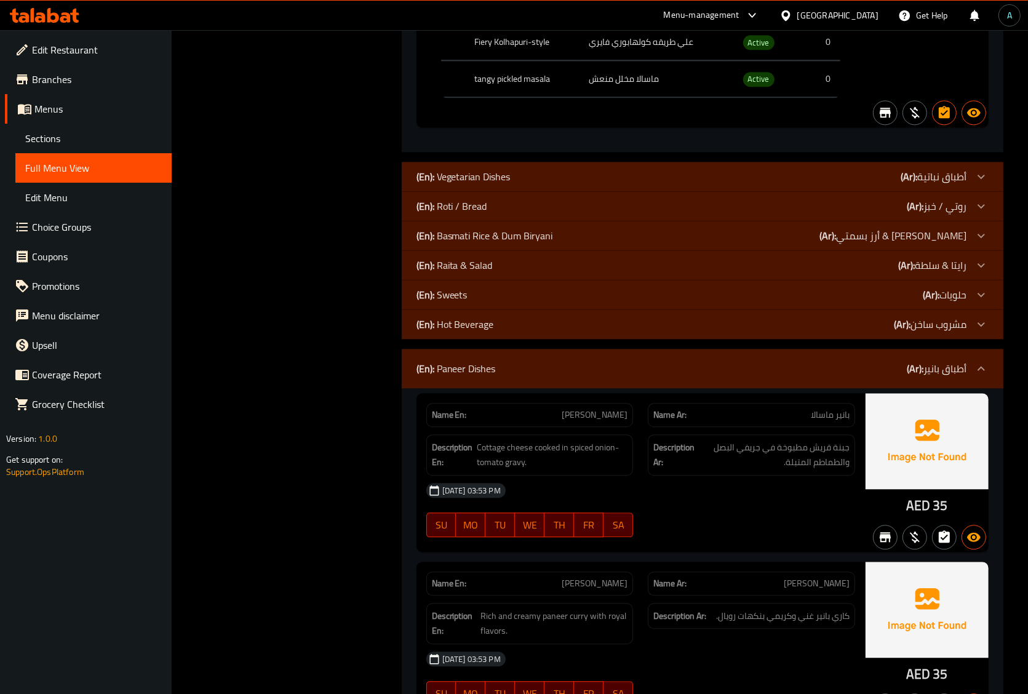
click at [640, 351] on div "(En): Paneer Dishes (Ar): أطباق بانير" at bounding box center [703, 368] width 602 height 39
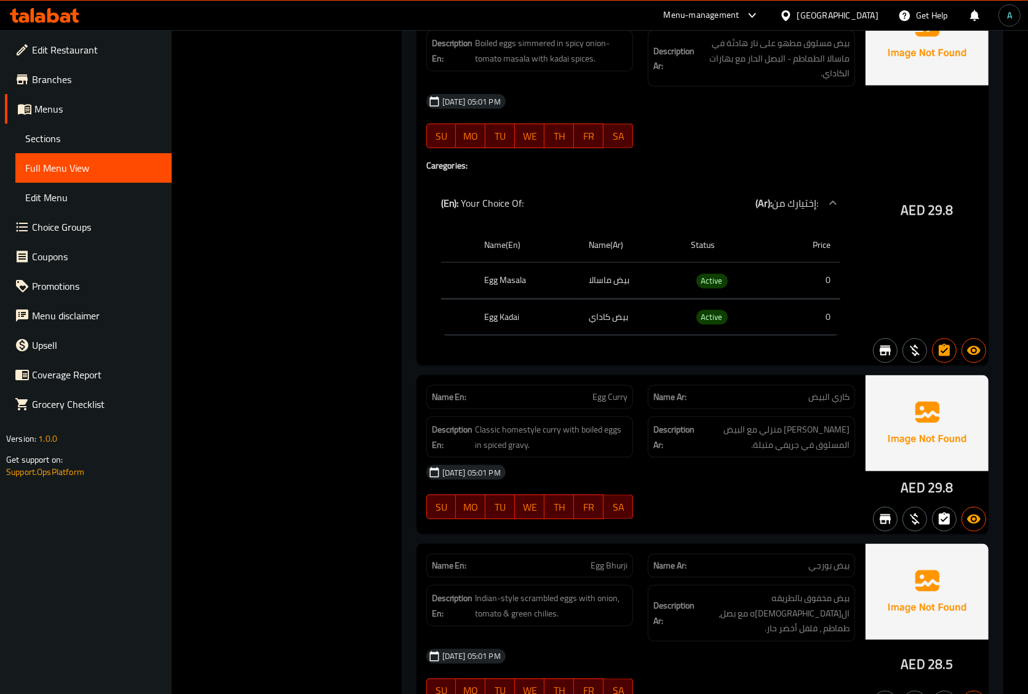
scroll to position [21634, 0]
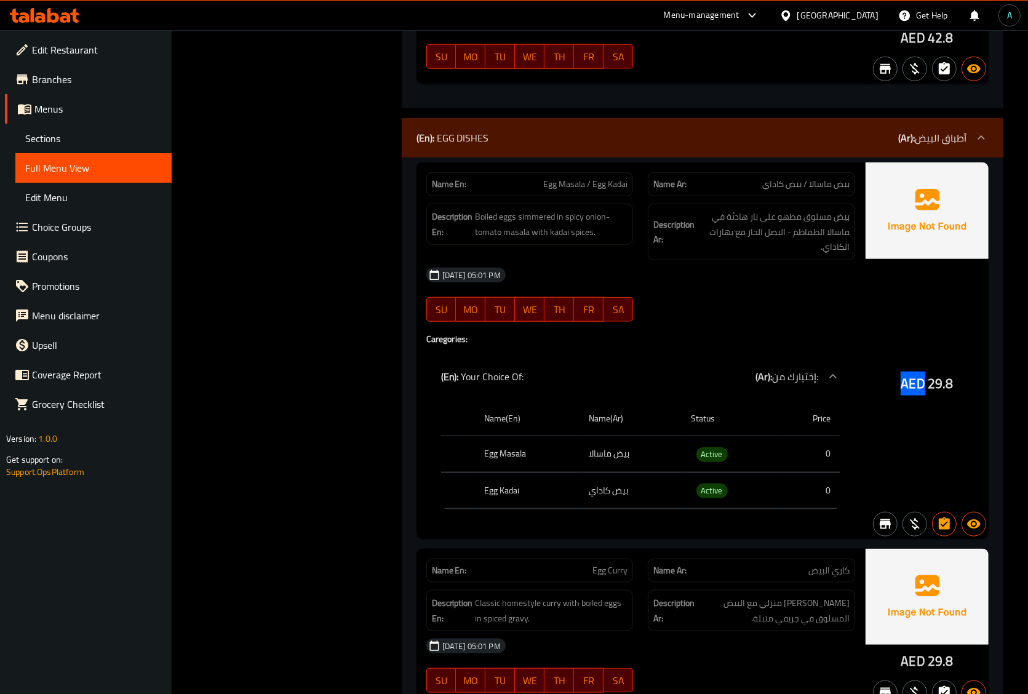
drag, startPoint x: 892, startPoint y: 369, endPoint x: 923, endPoint y: 372, distance: 31.5
click at [923, 372] on div "AED 29.8" at bounding box center [927, 350] width 123 height 376
copy span "AED"
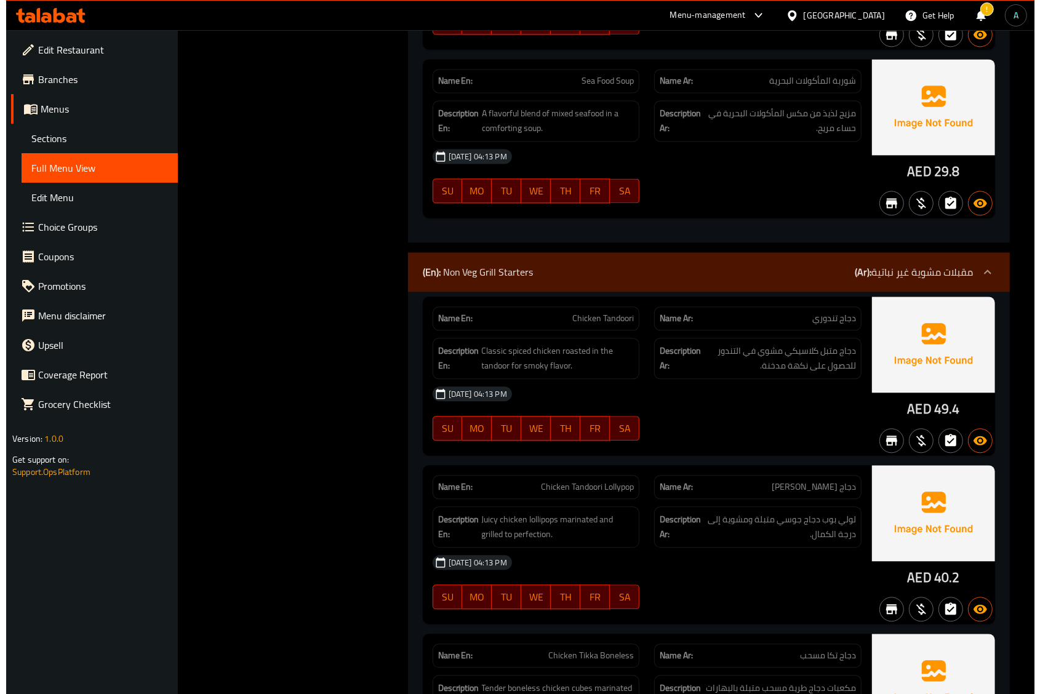
scroll to position [0, 0]
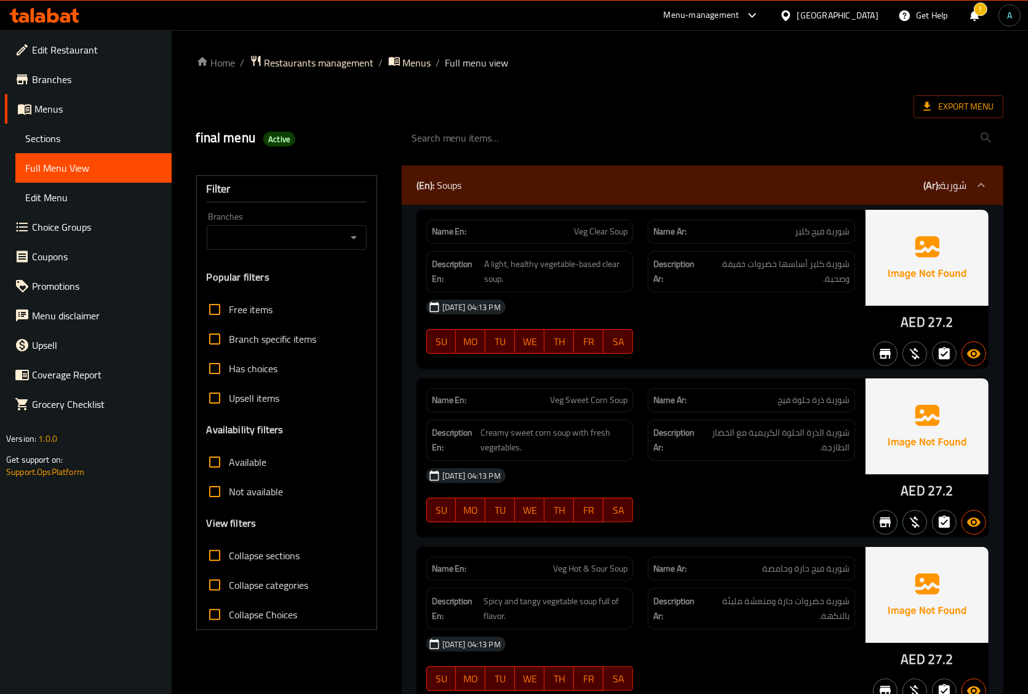
drag, startPoint x: 706, startPoint y: 86, endPoint x: 698, endPoint y: 87, distance: 8.0
click at [936, 103] on span "Export Menu" at bounding box center [958, 106] width 70 height 15
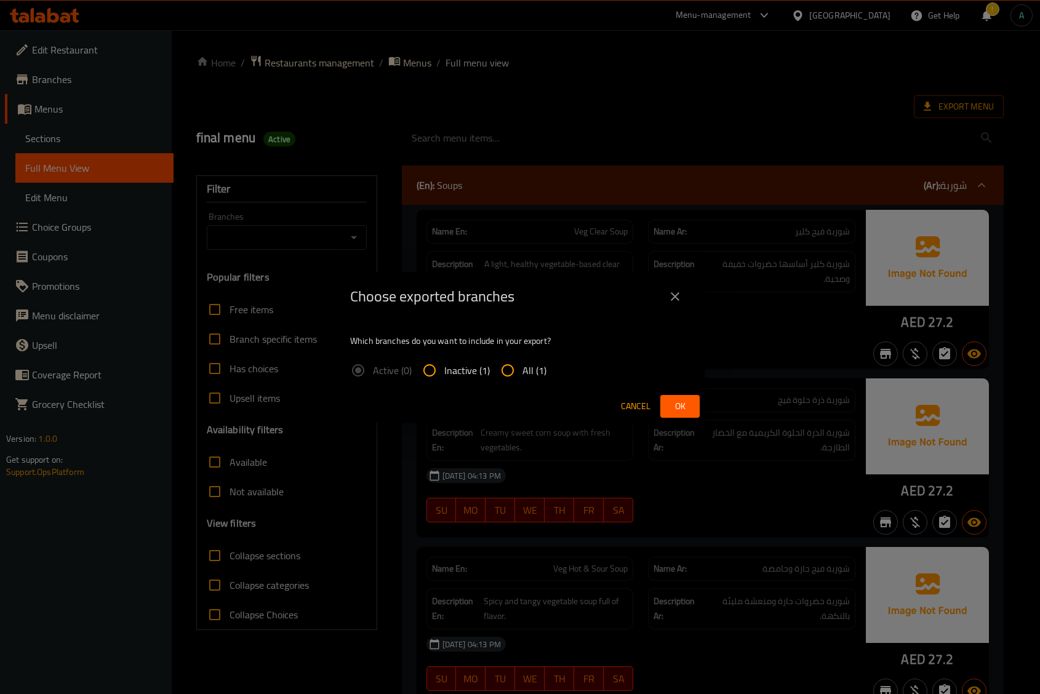
click at [527, 375] on span "All (1)" at bounding box center [534, 370] width 24 height 15
click at [522, 375] on input "All (1)" at bounding box center [508, 371] width 30 height 30
radio input "true"
click at [668, 397] on button "Ok" at bounding box center [679, 406] width 39 height 23
